Goal: Task Accomplishment & Management: Use online tool/utility

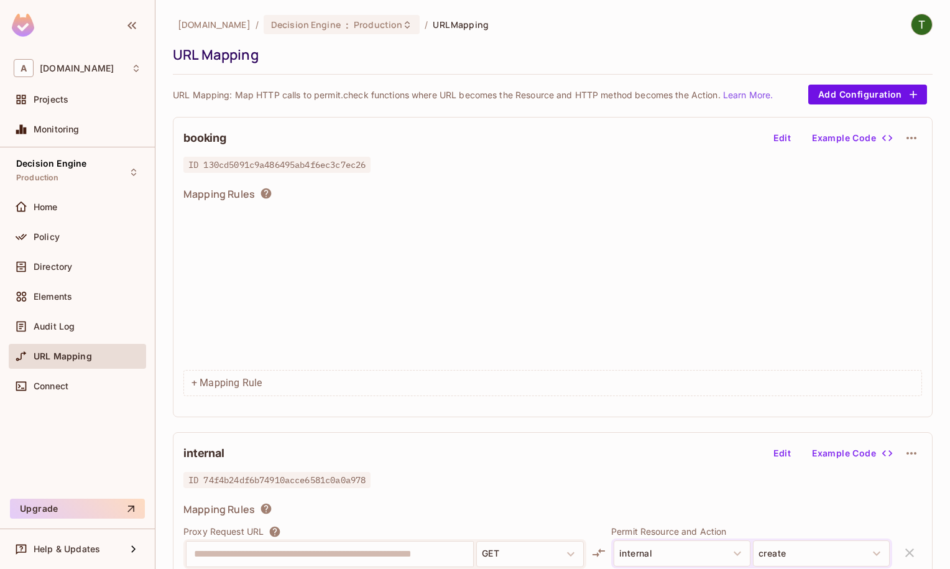
click at [58, 272] on span "Directory" at bounding box center [53, 267] width 39 height 10
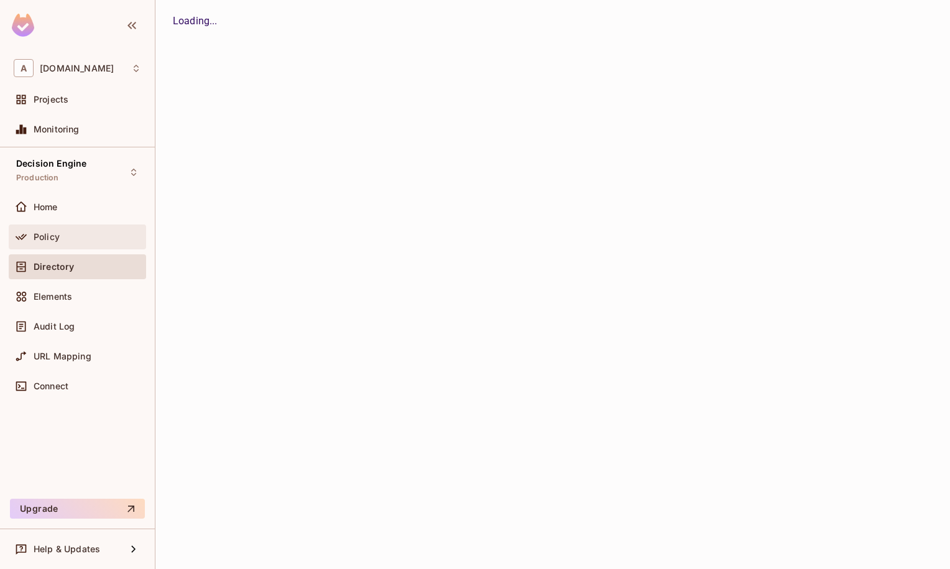
click at [66, 225] on div "Policy" at bounding box center [77, 237] width 137 height 25
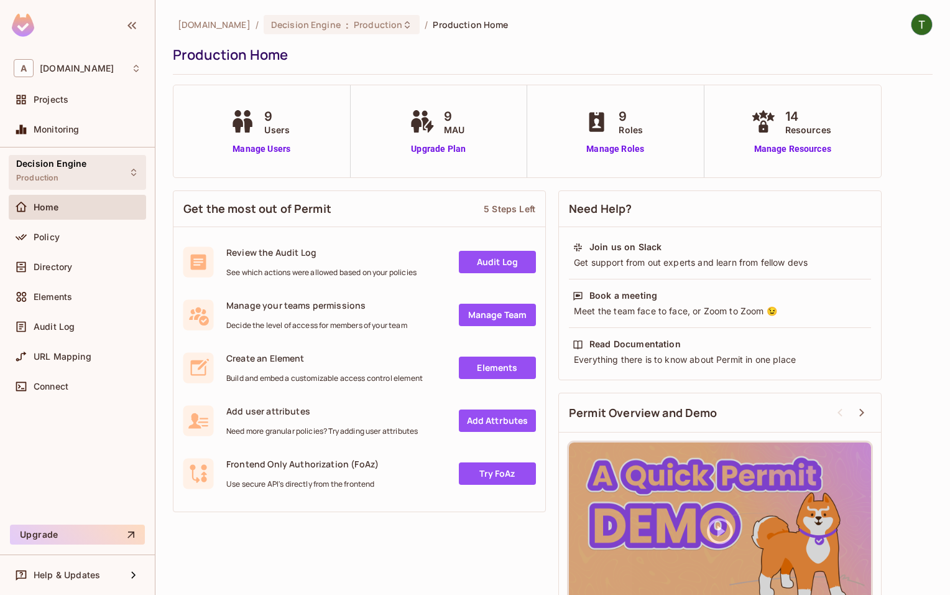
click at [61, 162] on span "Decision Engine" at bounding box center [51, 164] width 70 height 10
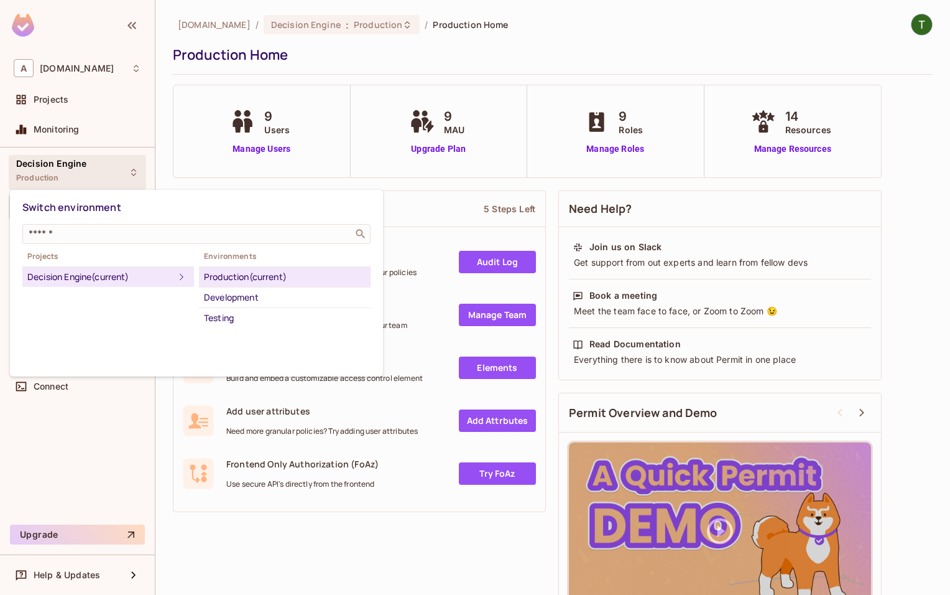
click at [95, 158] on div at bounding box center [475, 297] width 950 height 595
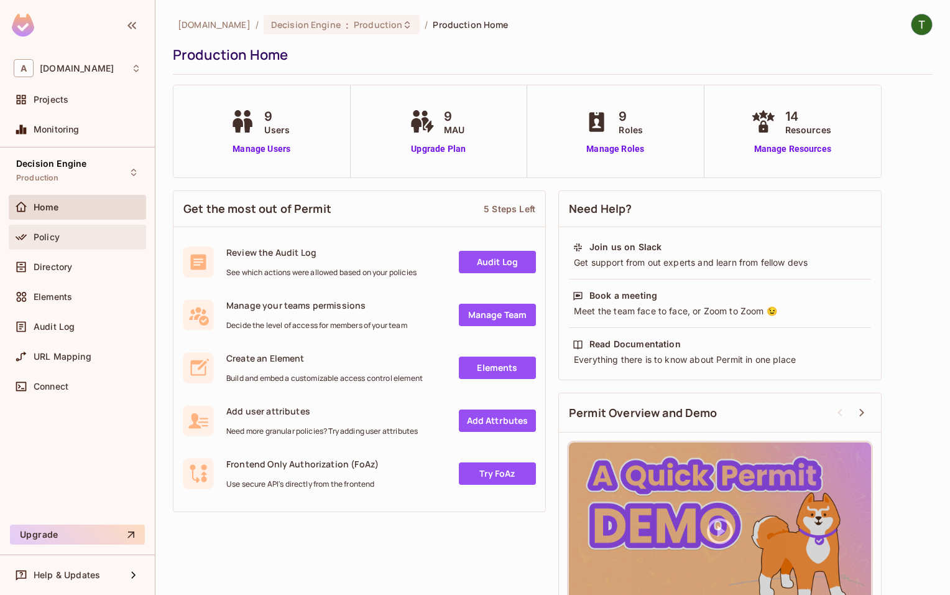
click at [76, 245] on div "Policy" at bounding box center [77, 237] width 137 height 25
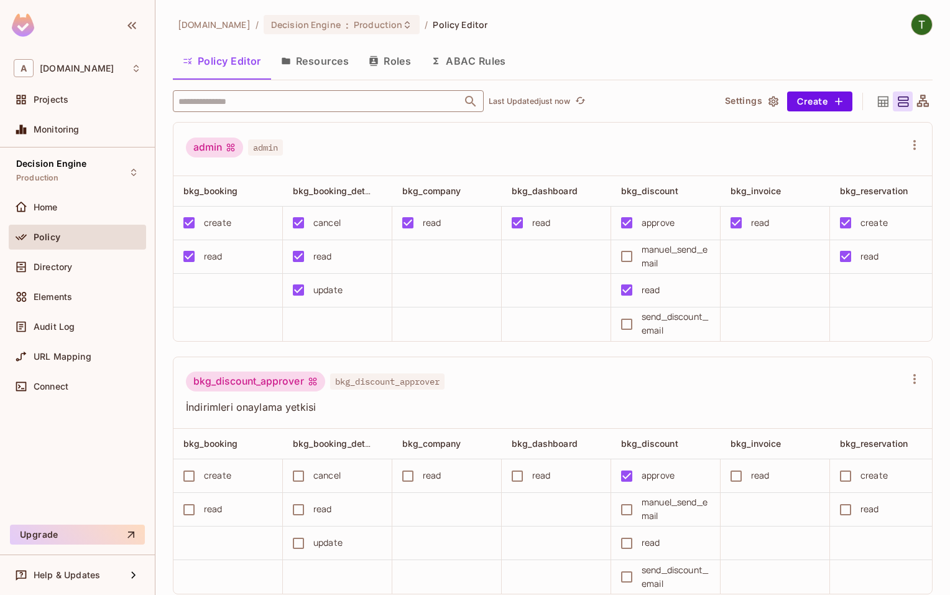
click at [294, 98] on input "text" at bounding box center [317, 101] width 284 height 22
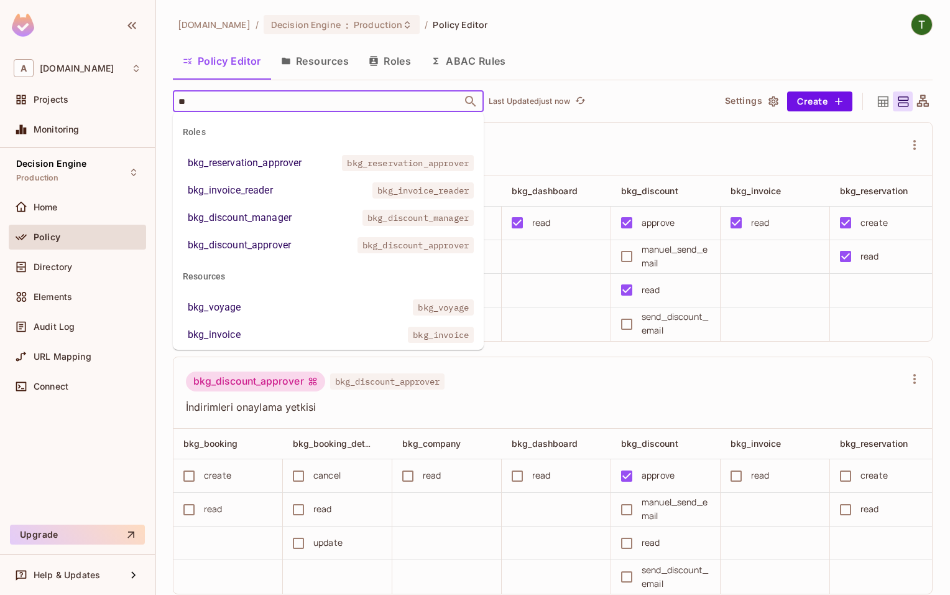
type input "***"
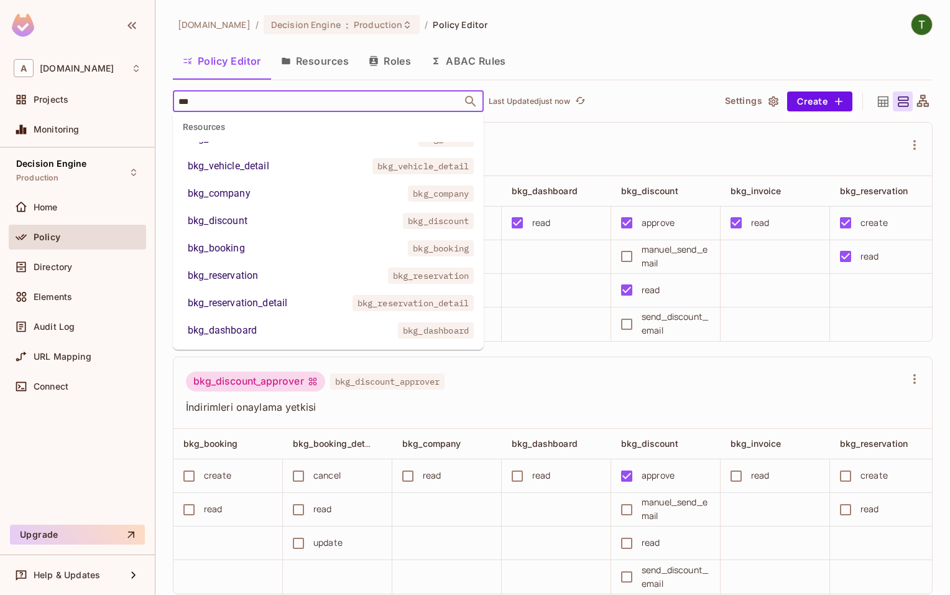
scroll to position [280, 0]
click at [291, 253] on li "bkg_booking bkg_booking" at bounding box center [328, 246] width 311 height 22
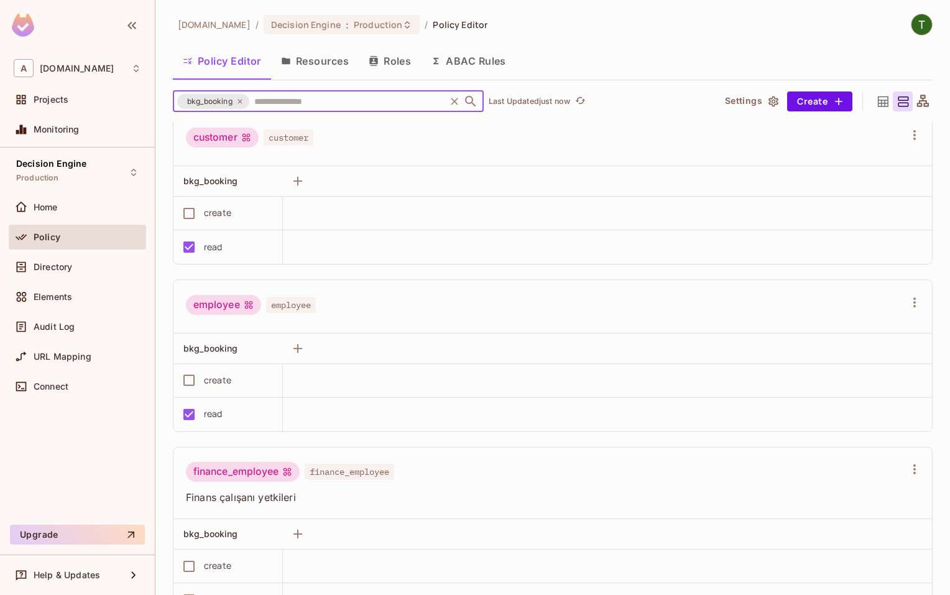
scroll to position [922, 0]
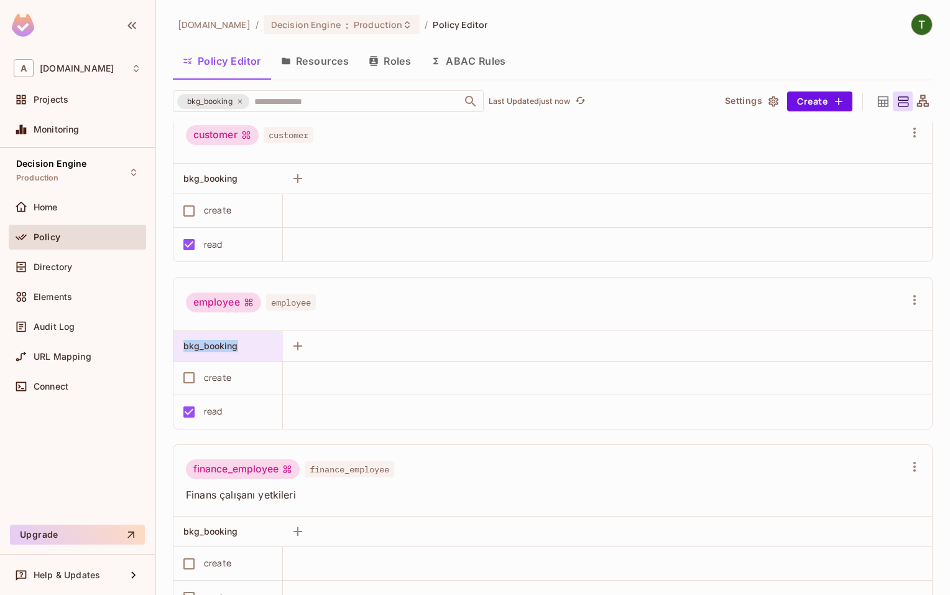
drag, startPoint x: 179, startPoint y: 346, endPoint x: 238, endPoint y: 349, distance: 58.5
click at [238, 349] on div "bkg_booking" at bounding box center [228, 346] width 109 height 30
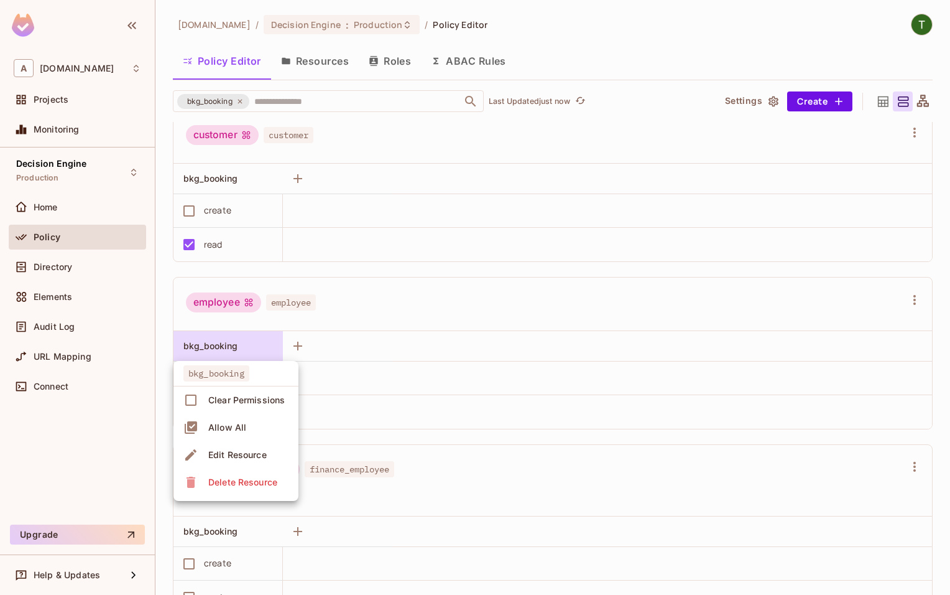
drag, startPoint x: 235, startPoint y: 348, endPoint x: 181, endPoint y: 348, distance: 53.5
click at [181, 348] on div at bounding box center [475, 297] width 950 height 595
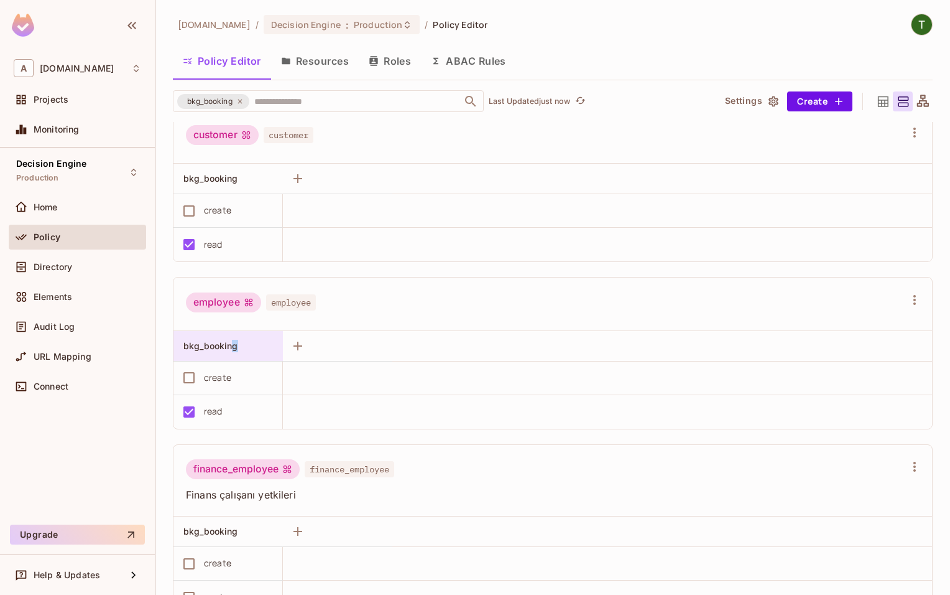
drag, startPoint x: 181, startPoint y: 348, endPoint x: 228, endPoint y: 345, distance: 47.3
click at [227, 345] on span "bkg_booking" at bounding box center [211, 345] width 55 height 11
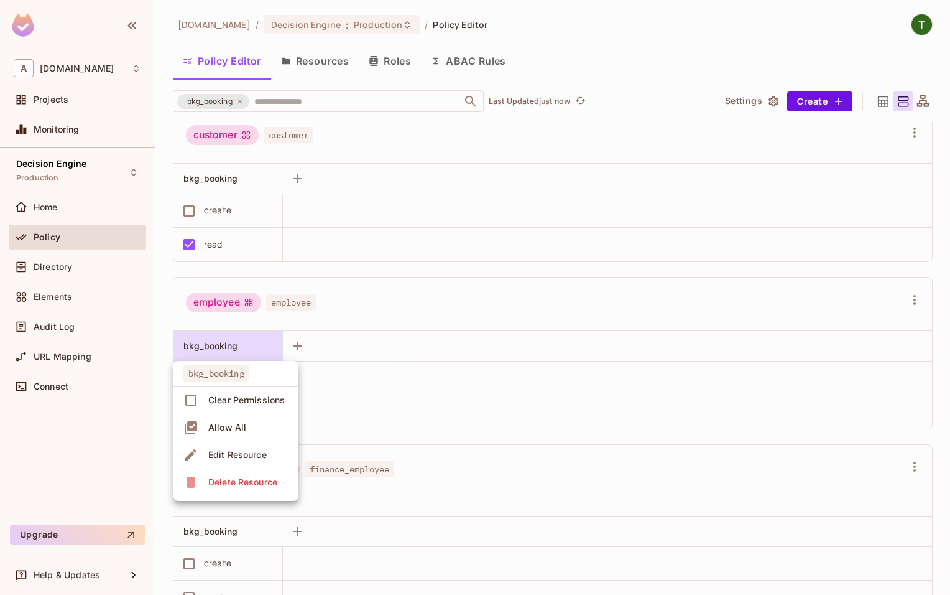
click at [227, 345] on div at bounding box center [475, 297] width 950 height 595
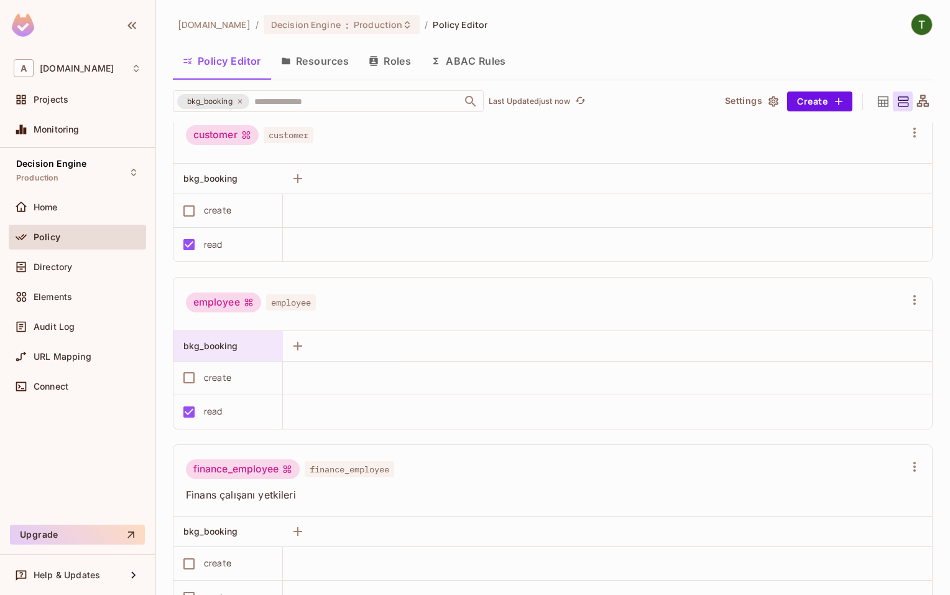
click at [227, 345] on div "bkg_booking Clear Permissions Allow All Edit Resource Delete Resource" at bounding box center [475, 297] width 950 height 595
click at [226, 346] on span "bkg_booking" at bounding box center [211, 345] width 55 height 11
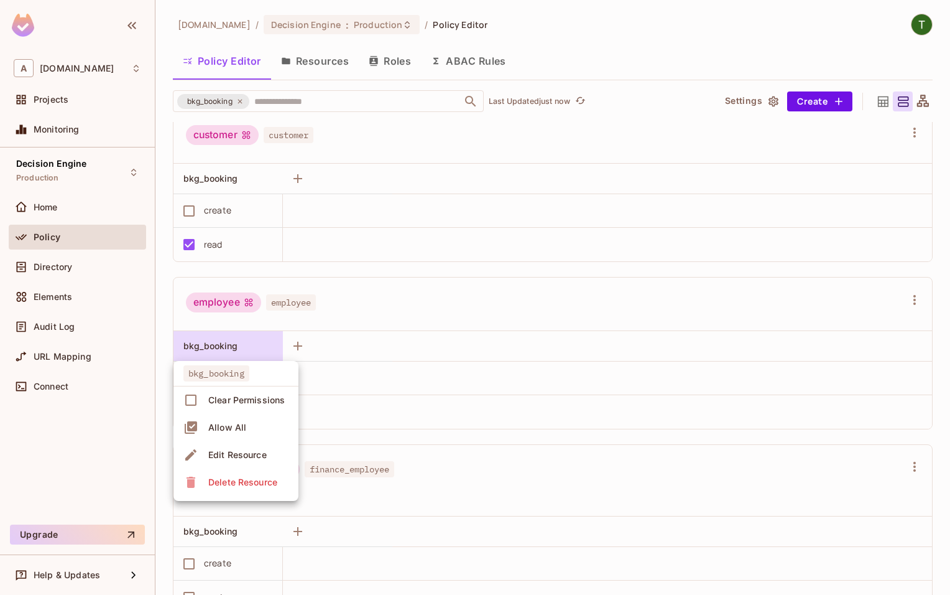
click at [210, 373] on span "bkg_booking" at bounding box center [217, 373] width 66 height 16
click at [83, 433] on div at bounding box center [475, 297] width 950 height 595
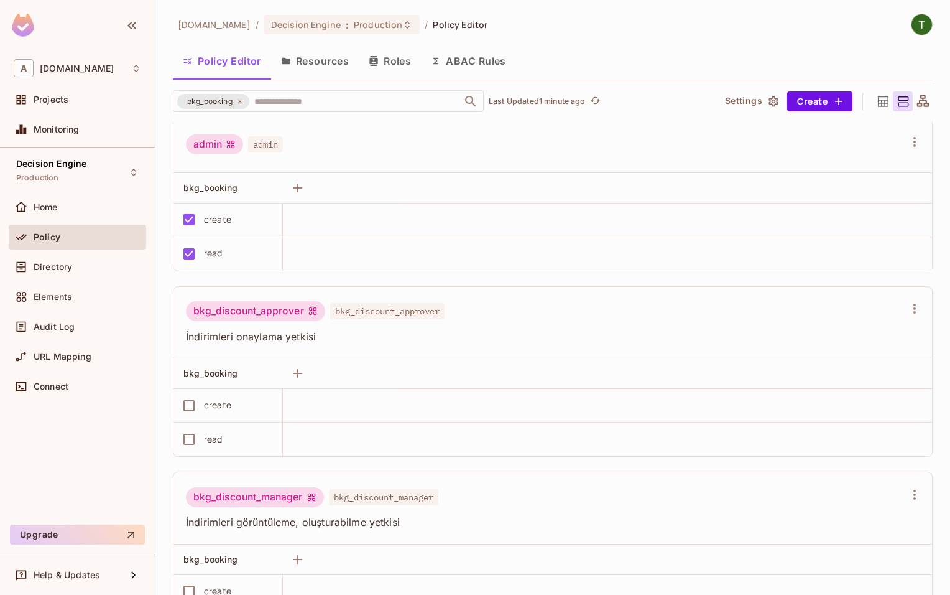
scroll to position [0, 0]
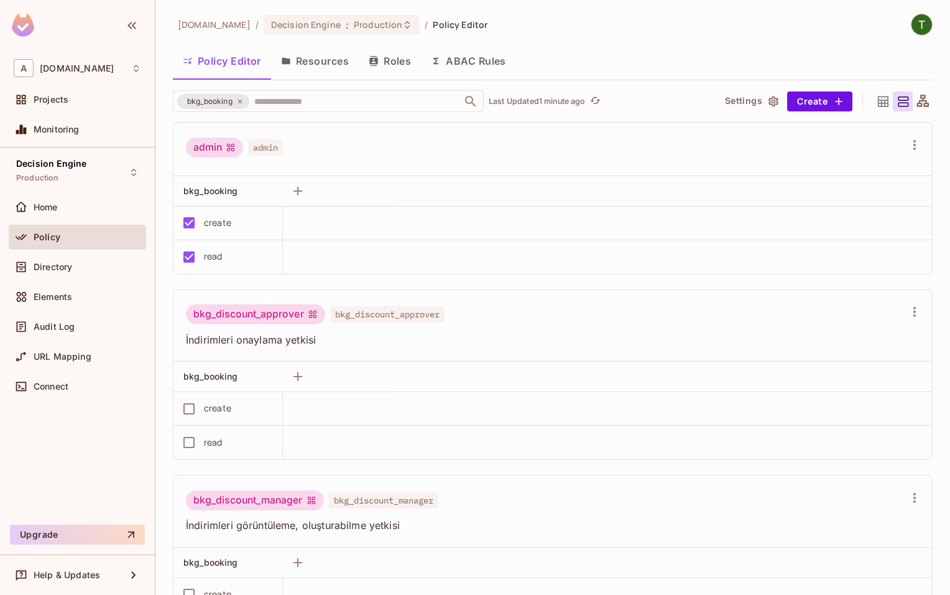
click at [325, 60] on button "Resources" at bounding box center [315, 60] width 88 height 31
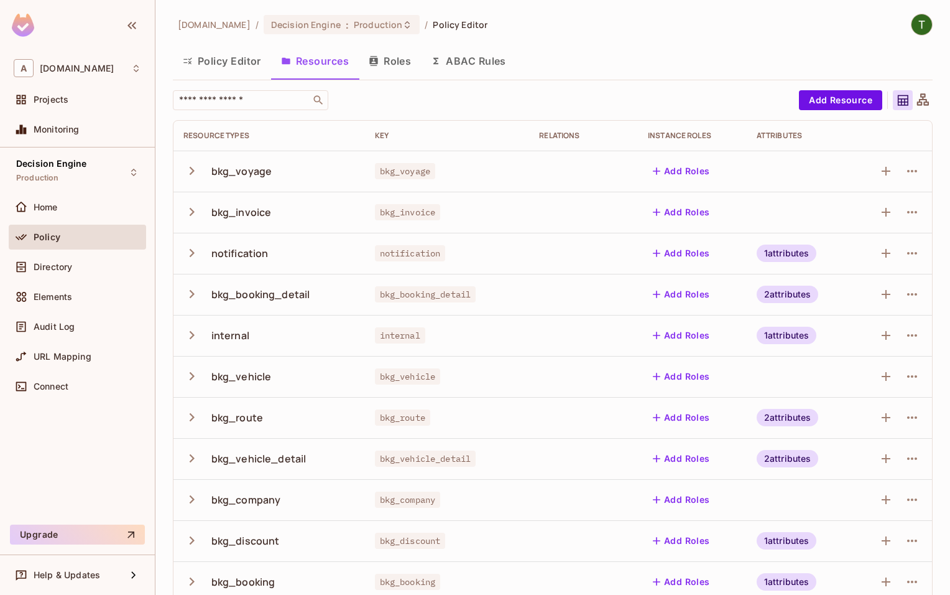
click at [236, 54] on button "Policy Editor" at bounding box center [222, 60] width 98 height 31
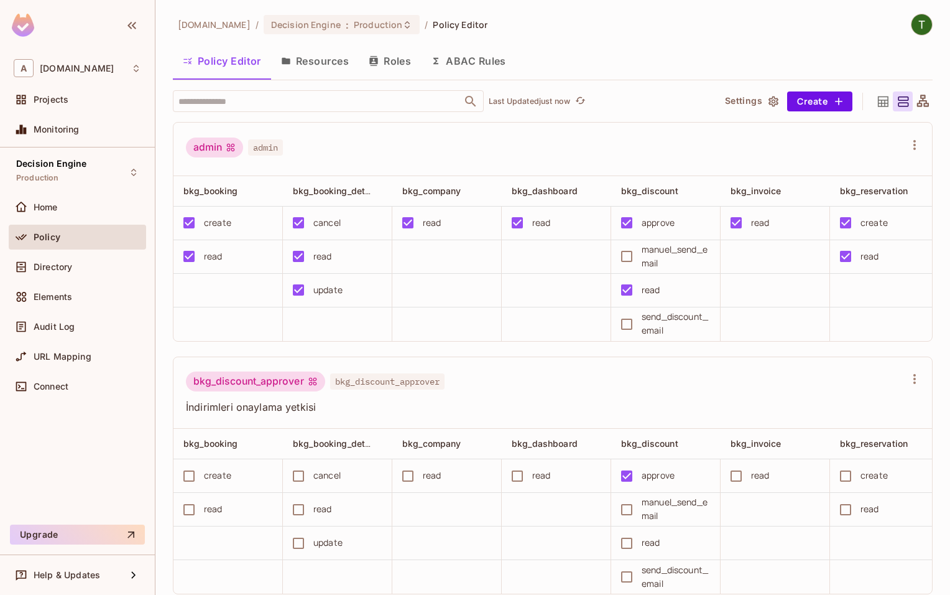
click at [890, 96] on icon at bounding box center [884, 102] width 16 height 16
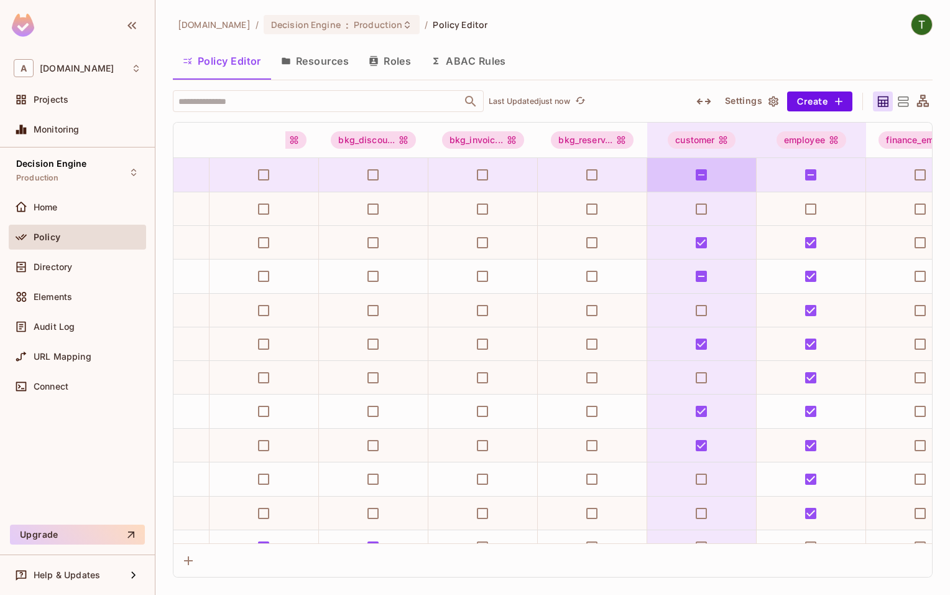
scroll to position [0, 187]
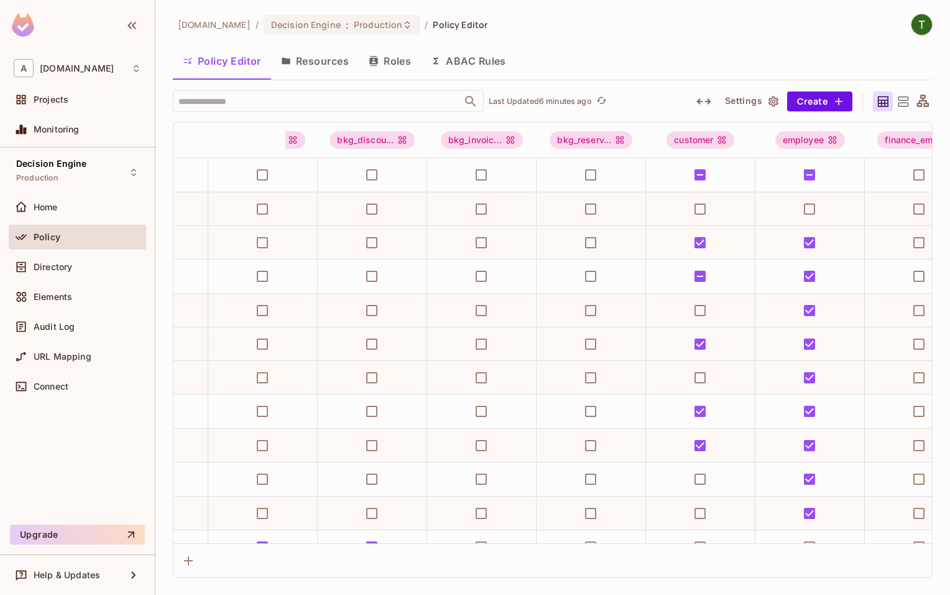
click at [585, 53] on div "Policy Editor Resources Roles ABAC Rules" at bounding box center [553, 60] width 760 height 31
